Goal: Navigation & Orientation: Find specific page/section

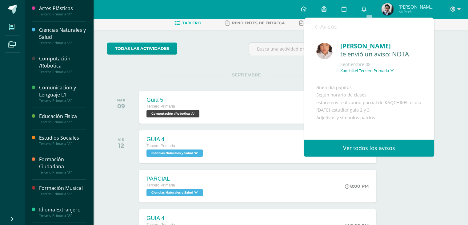
scroll to position [48, 0]
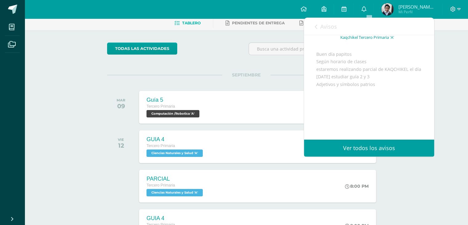
click at [218, 37] on div "todas las Actividades No tienes actividades Échale un vistazo a los demás perío…" at bounding box center [246, 212] width 303 height 365
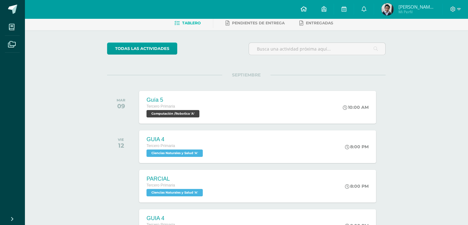
click at [306, 8] on icon at bounding box center [304, 9] width 6 height 6
